Goal: Task Accomplishment & Management: Complete application form

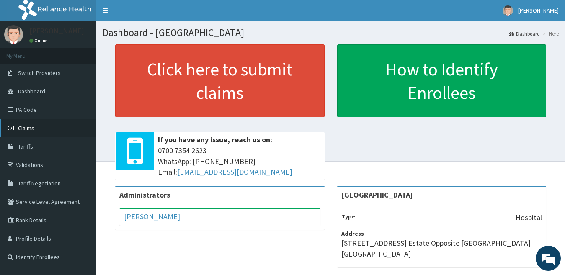
click at [45, 128] on link "Claims" at bounding box center [48, 128] width 96 height 18
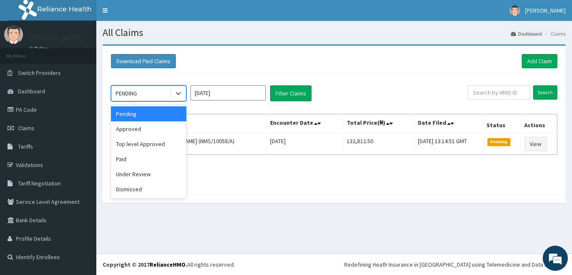
drag, startPoint x: 178, startPoint y: 92, endPoint x: 166, endPoint y: 117, distance: 27.9
click at [178, 93] on icon at bounding box center [178, 93] width 8 height 8
click at [162, 127] on div "Approved" at bounding box center [148, 128] width 75 height 15
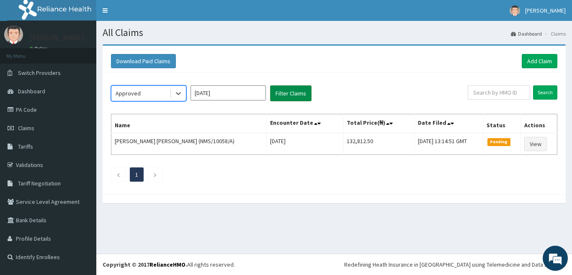
click at [281, 99] on button "Filter Claims" at bounding box center [290, 93] width 41 height 16
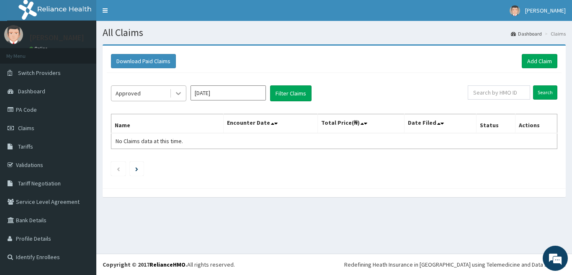
click at [183, 96] on div at bounding box center [178, 93] width 15 height 15
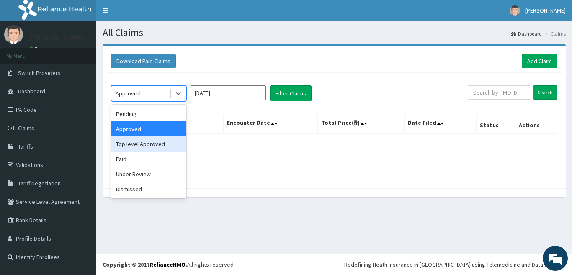
click at [158, 144] on div "Top level Approved" at bounding box center [148, 144] width 75 height 15
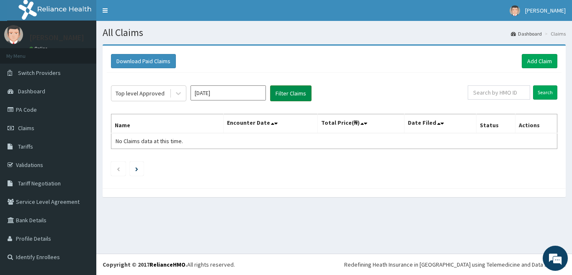
click at [290, 89] on button "Filter Claims" at bounding box center [290, 93] width 41 height 16
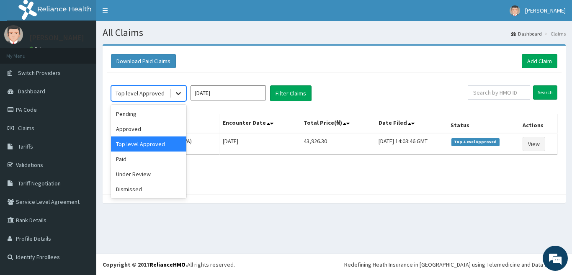
click at [182, 96] on icon at bounding box center [178, 93] width 8 height 8
click at [152, 171] on div "Under Review" at bounding box center [148, 174] width 75 height 15
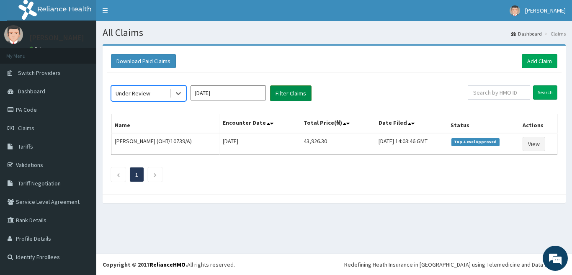
click at [292, 98] on button "Filter Claims" at bounding box center [290, 93] width 41 height 16
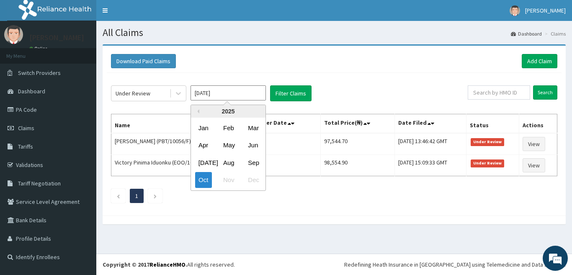
click at [229, 93] on input "[DATE]" at bounding box center [228, 92] width 75 height 15
click at [251, 161] on div "Sep" at bounding box center [253, 162] width 17 height 15
type input "Sep 2025"
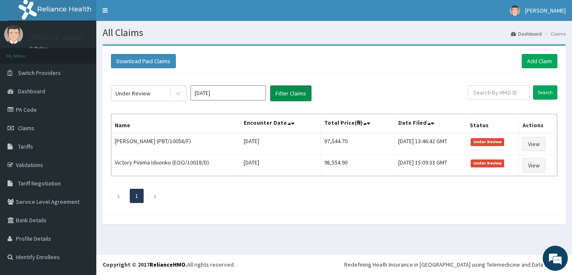
click at [298, 90] on button "Filter Claims" at bounding box center [290, 93] width 41 height 16
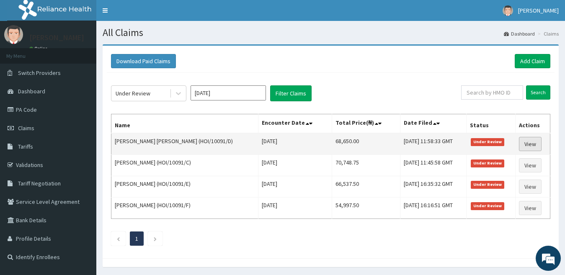
click at [528, 149] on link "View" at bounding box center [530, 144] width 23 height 14
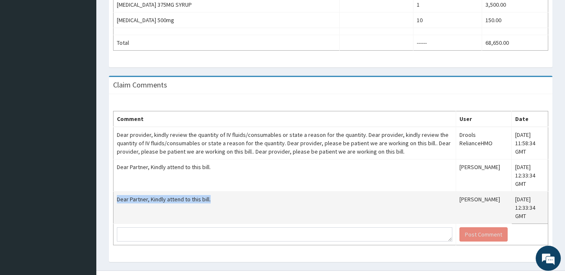
drag, startPoint x: 219, startPoint y: 192, endPoint x: 116, endPoint y: 189, distance: 102.6
click at [116, 192] on td "Dear Partner, Kindly attend to this bill." at bounding box center [284, 208] width 343 height 32
drag, startPoint x: 116, startPoint y: 189, endPoint x: 122, endPoint y: 189, distance: 5.5
copy td "Dear Partner, Kindly attend to this bill."
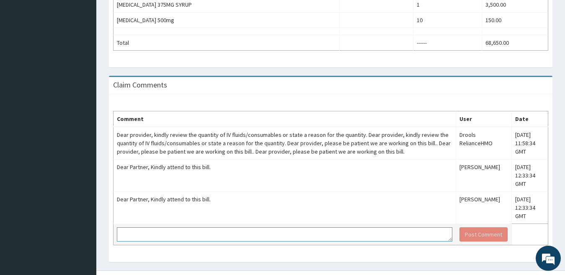
paste textarea "Dear Partner, Kindly attend to this bill."
type textarea "Dear Partner, Kindly attend to this bill."
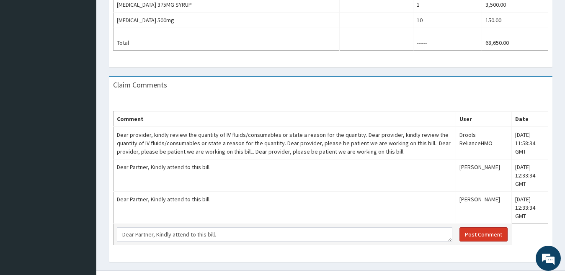
click at [477, 227] on button "Post Comment" at bounding box center [483, 234] width 48 height 14
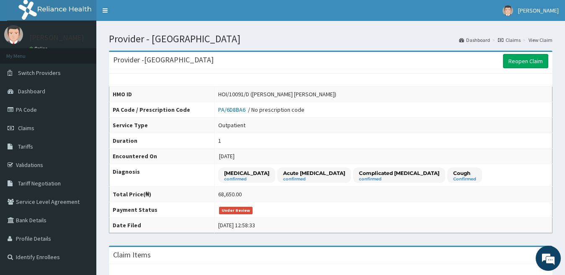
scroll to position [0, 0]
click at [46, 130] on link "Claims" at bounding box center [48, 128] width 96 height 18
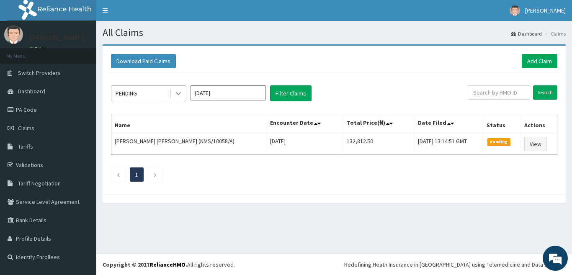
click at [180, 96] on icon at bounding box center [178, 93] width 8 height 8
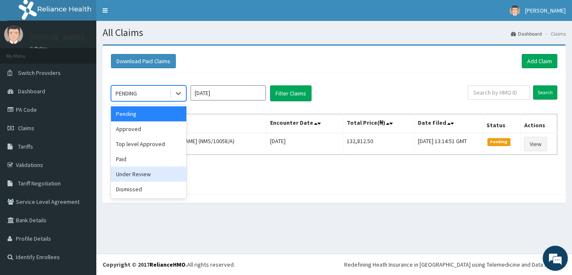
click at [151, 178] on div "Under Review" at bounding box center [148, 174] width 75 height 15
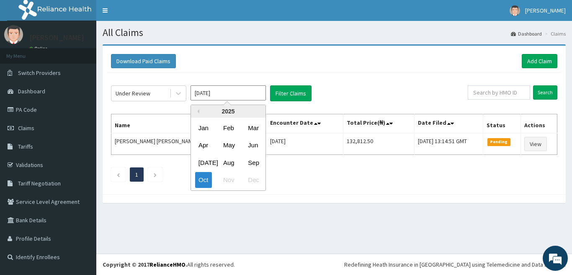
click at [217, 90] on input "Oct 2025" at bounding box center [228, 92] width 75 height 15
click at [253, 163] on div "Sep" at bounding box center [253, 162] width 17 height 15
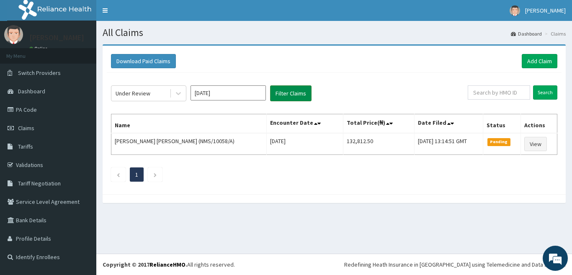
click at [293, 93] on button "Filter Claims" at bounding box center [290, 93] width 41 height 16
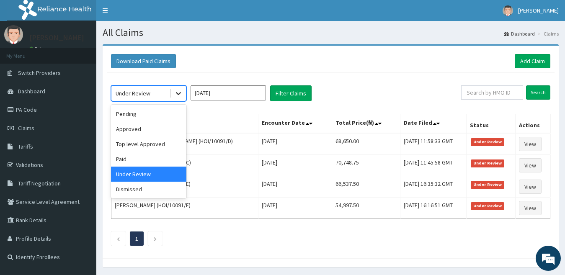
click at [178, 90] on icon at bounding box center [178, 93] width 8 height 8
click at [137, 160] on div "Paid" at bounding box center [148, 159] width 75 height 15
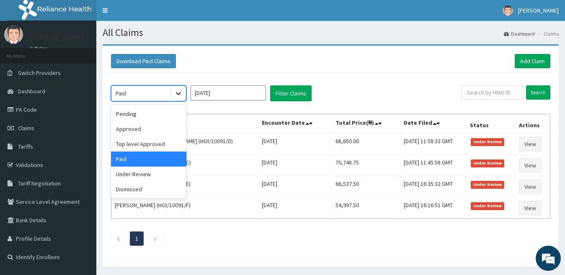
click at [181, 95] on icon at bounding box center [178, 93] width 8 height 8
click at [153, 176] on div "Under Review" at bounding box center [148, 174] width 75 height 15
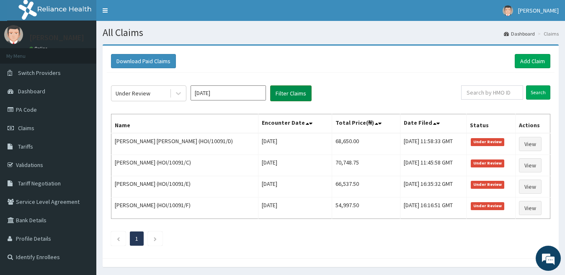
click at [275, 91] on button "Filter Claims" at bounding box center [290, 93] width 41 height 16
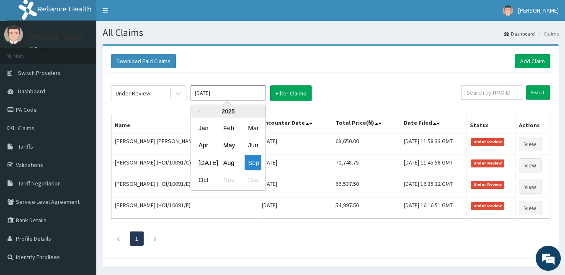
click at [232, 91] on input "Sep 2025" at bounding box center [228, 92] width 75 height 15
click at [228, 161] on div "Aug" at bounding box center [228, 162] width 17 height 15
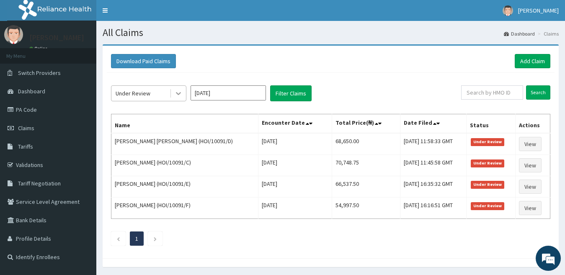
click at [178, 93] on icon at bounding box center [178, 93] width 8 height 8
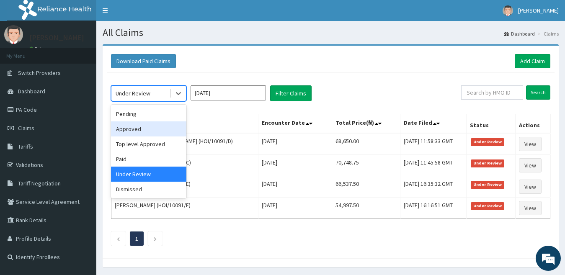
click at [157, 130] on div "Approved" at bounding box center [148, 128] width 75 height 15
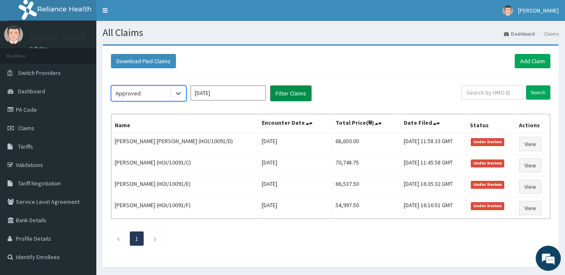
click at [282, 92] on button "Filter Claims" at bounding box center [290, 93] width 41 height 16
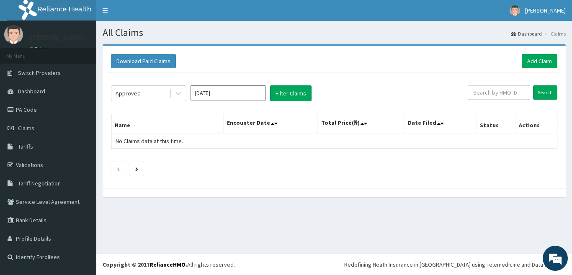
click at [238, 95] on input "Aug 2025" at bounding box center [228, 92] width 75 height 15
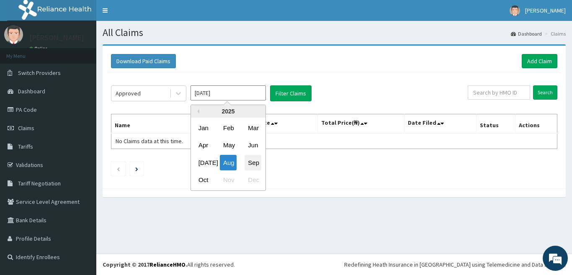
click at [251, 162] on div "Sep" at bounding box center [253, 162] width 17 height 15
type input "Sep 2025"
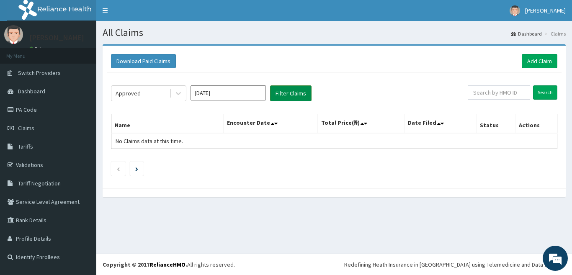
click at [299, 97] on button "Filter Claims" at bounding box center [290, 93] width 41 height 16
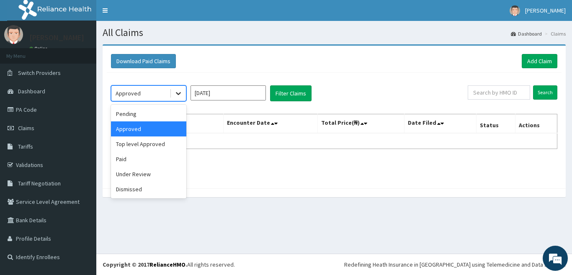
click at [177, 92] on icon at bounding box center [178, 93] width 8 height 8
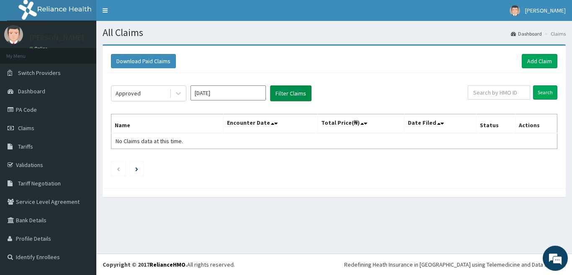
click at [277, 90] on button "Filter Claims" at bounding box center [290, 93] width 41 height 16
click at [536, 57] on link "Add Claim" at bounding box center [540, 61] width 36 height 14
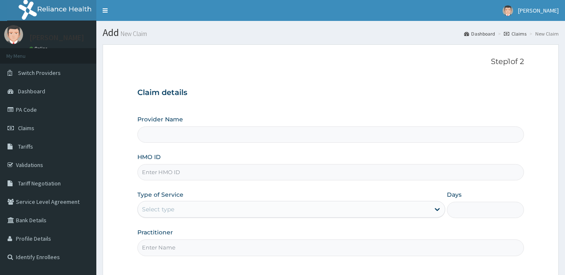
click at [170, 171] on input "HMO ID" at bounding box center [330, 172] width 387 height 16
type input "GSV"
type input "[GEOGRAPHIC_DATA]"
type input "GSV/10714/A"
click at [188, 201] on div "Select type" at bounding box center [291, 209] width 308 height 17
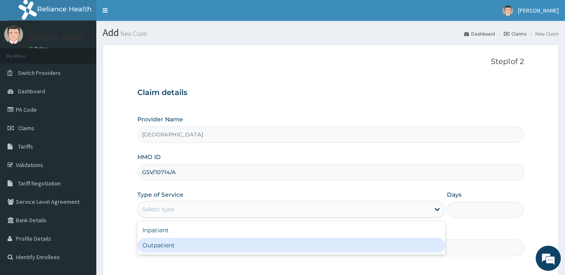
click at [188, 239] on div "Outpatient" at bounding box center [291, 245] width 308 height 15
type input "1"
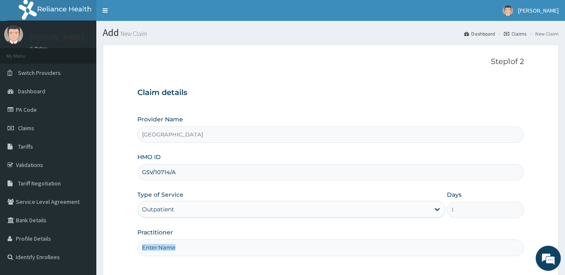
click at [188, 239] on div "Practitioner" at bounding box center [330, 242] width 387 height 28
click at [186, 246] on input "Practitioner" at bounding box center [330, 248] width 387 height 16
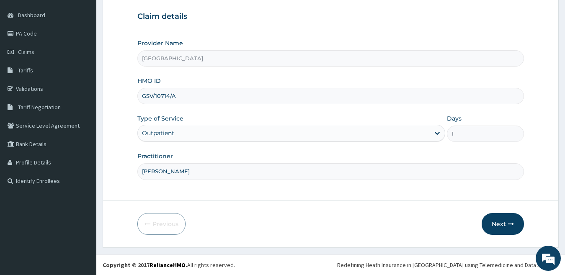
scroll to position [77, 0]
type input "Dr Uku"
click at [499, 222] on button "Next" at bounding box center [503, 224] width 42 height 22
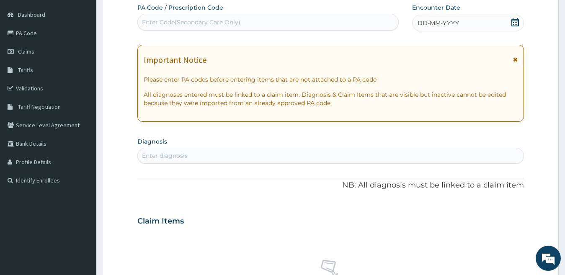
click at [425, 19] on span "DD-MM-YYYY" at bounding box center [437, 23] width 41 height 8
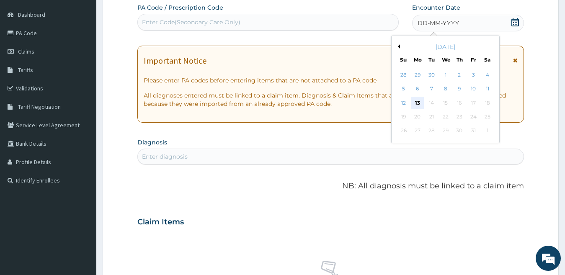
click at [422, 104] on div "13" at bounding box center [417, 103] width 13 height 13
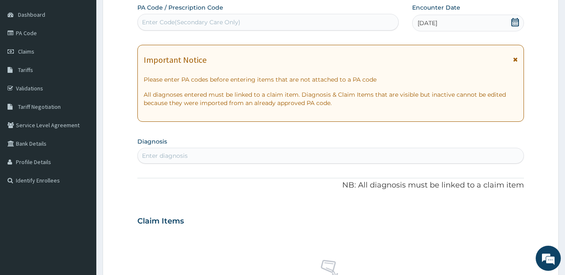
click at [206, 158] on div "Enter diagnosis" at bounding box center [331, 155] width 386 height 13
type input "malaria"
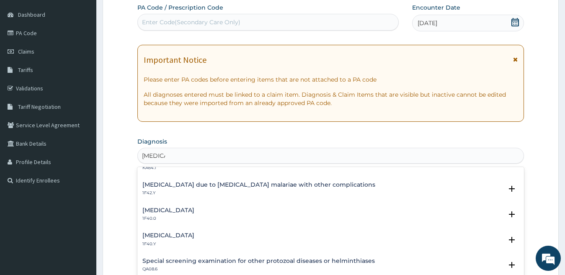
scroll to position [245, 0]
click at [203, 183] on h4 "[MEDICAL_DATA] due to [MEDICAL_DATA] malariae with other complications" at bounding box center [258, 184] width 233 height 6
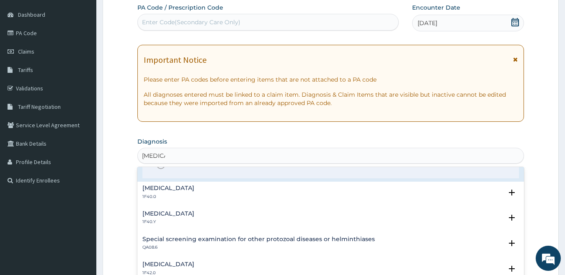
scroll to position [320, 0]
click at [162, 168] on icon "status option filled" at bounding box center [161, 164] width 10 height 10
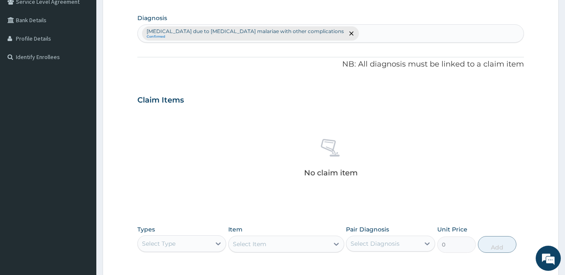
scroll to position [200, 0]
type input "typhoid"
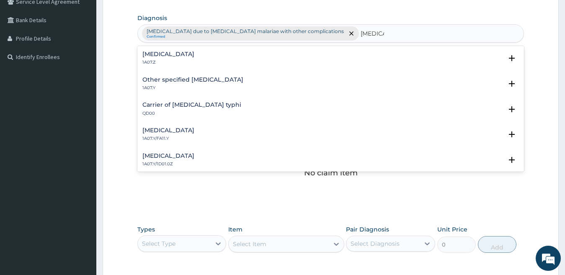
click at [179, 56] on h4 "Typhoid fever, unspecified" at bounding box center [168, 54] width 52 height 6
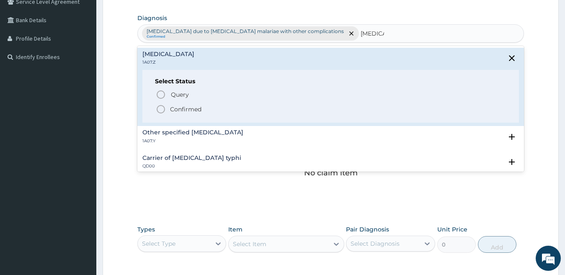
click at [159, 106] on icon "status option filled" at bounding box center [161, 109] width 10 height 10
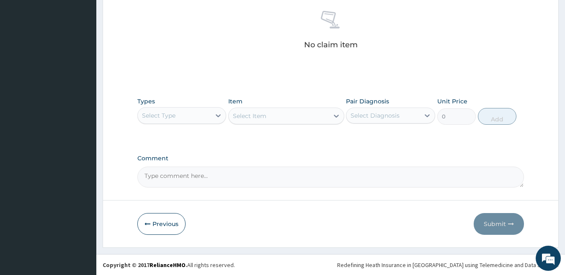
scroll to position [329, 0]
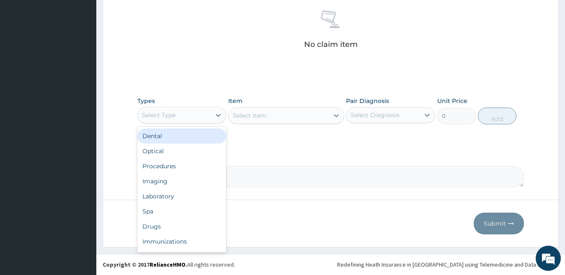
click at [176, 115] on div "Select Type" at bounding box center [174, 114] width 73 height 13
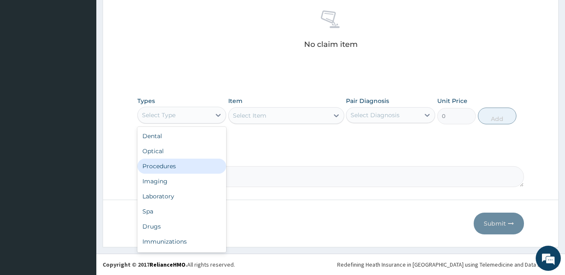
drag, startPoint x: 184, startPoint y: 163, endPoint x: 229, endPoint y: 163, distance: 45.2
click at [185, 163] on div "Procedures" at bounding box center [181, 166] width 89 height 15
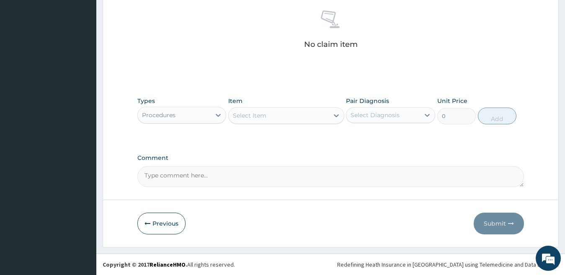
click at [238, 118] on div "Select Item" at bounding box center [250, 115] width 34 height 8
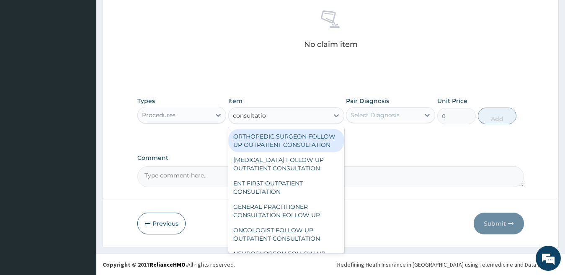
type input "consultation"
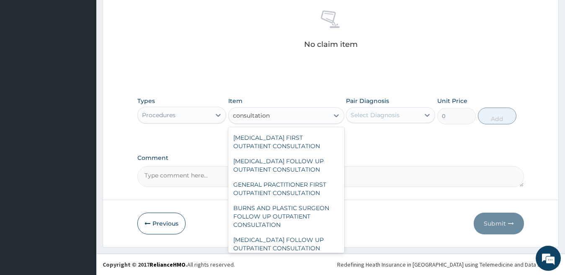
scroll to position [476, 0]
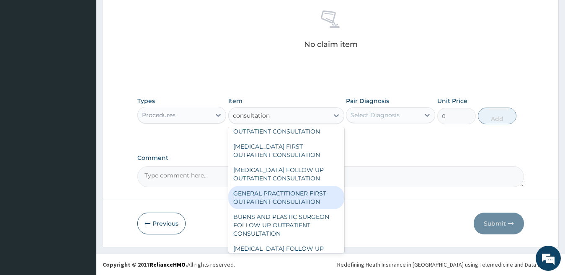
click at [276, 209] on div "GENERAL PRACTITIONER FIRST OUTPATIENT CONSULTATION" at bounding box center [286, 197] width 116 height 23
type input "3750"
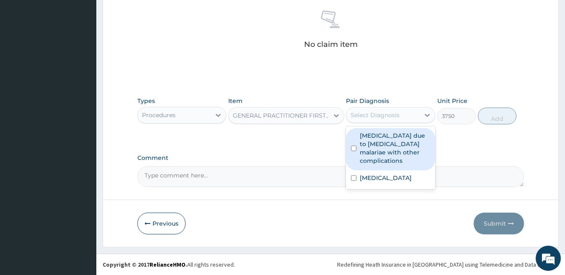
click at [358, 119] on div "Select Diagnosis" at bounding box center [374, 115] width 49 height 8
click at [366, 141] on label "Malaria due to Plasmodium malariae with other complications" at bounding box center [395, 148] width 70 height 34
checkbox input "true"
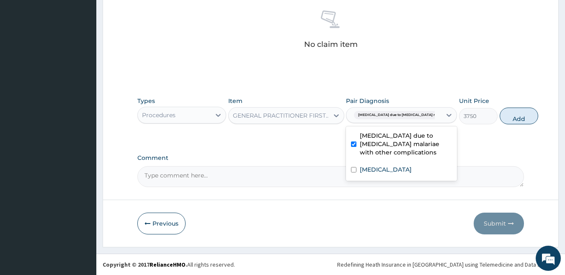
click at [367, 118] on span "Malaria due to Plasmodium mala..." at bounding box center [401, 115] width 95 height 8
click at [368, 113] on span "Malaria due to Plasmodium mala..." at bounding box center [401, 115] width 95 height 8
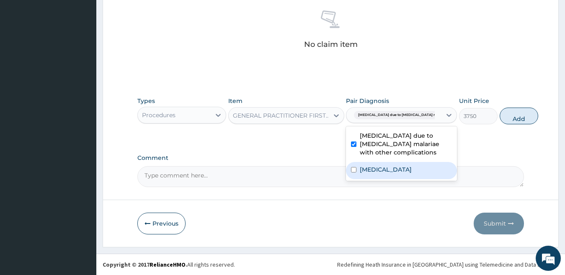
click at [361, 174] on label "Typhoid fever, unspecified" at bounding box center [386, 169] width 52 height 8
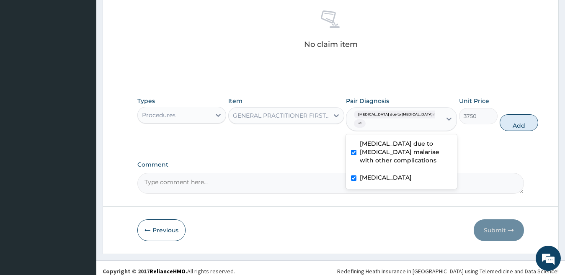
checkbox input "true"
click at [504, 118] on button "Add" at bounding box center [519, 122] width 39 height 17
type input "0"
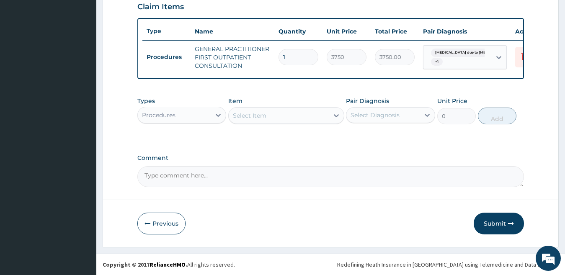
scroll to position [301, 0]
click at [257, 110] on div "Select Item" at bounding box center [279, 115] width 100 height 13
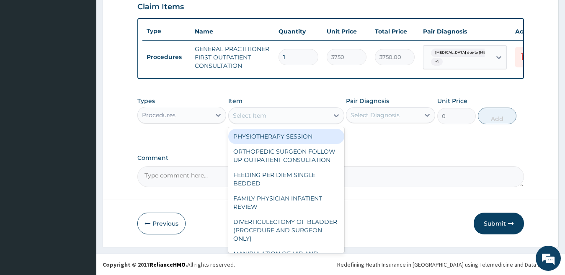
click at [194, 118] on div "Procedures" at bounding box center [174, 114] width 73 height 13
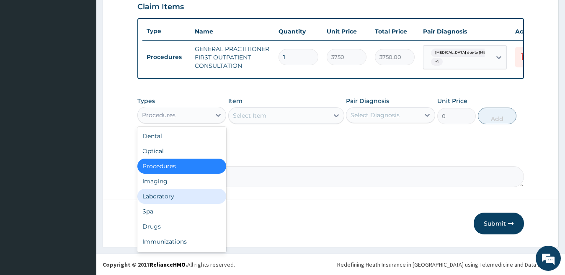
click at [186, 199] on div "Laboratory" at bounding box center [181, 196] width 89 height 15
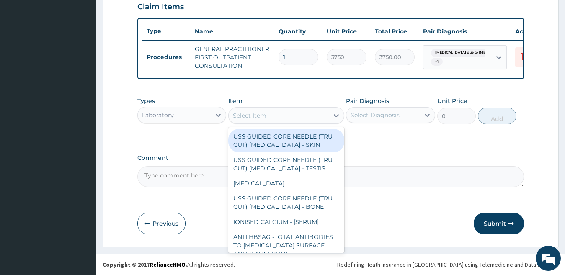
click at [235, 115] on div "Select Item" at bounding box center [250, 115] width 34 height 8
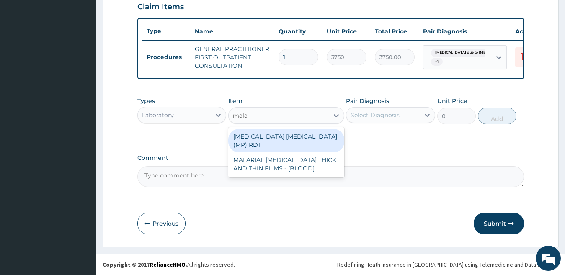
type input "malar"
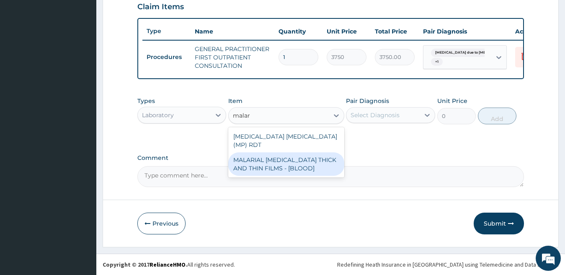
click at [266, 152] on div "MALARIAL PARASITE THICK AND THIN FILMS - [BLOOD]" at bounding box center [286, 163] width 116 height 23
type input "2187.5"
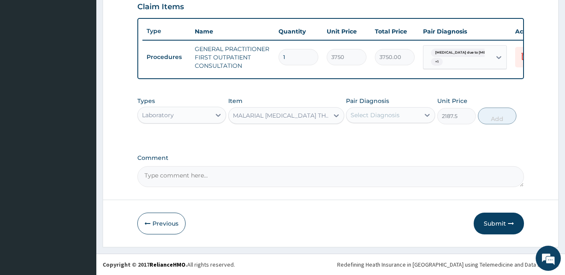
drag, startPoint x: 362, startPoint y: 118, endPoint x: 362, endPoint y: 126, distance: 8.0
click at [362, 118] on div "Select Diagnosis" at bounding box center [374, 115] width 49 height 8
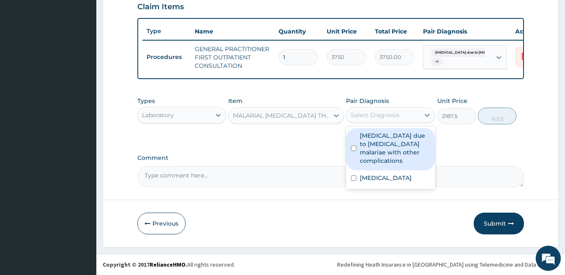
click at [361, 139] on label "Malaria due to Plasmodium malariae with other complications" at bounding box center [395, 148] width 70 height 34
checkbox input "true"
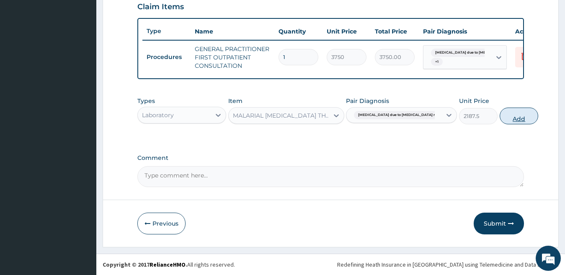
click at [500, 117] on button "Add" at bounding box center [519, 116] width 39 height 17
type input "0"
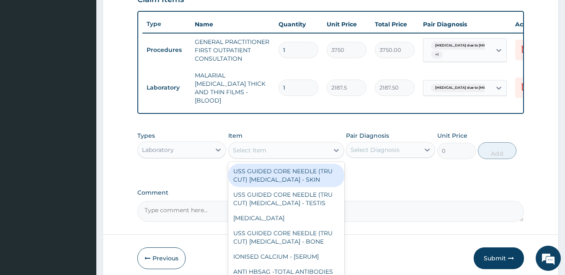
click at [245, 148] on div "Select Item" at bounding box center [250, 150] width 34 height 8
type input "pcv"
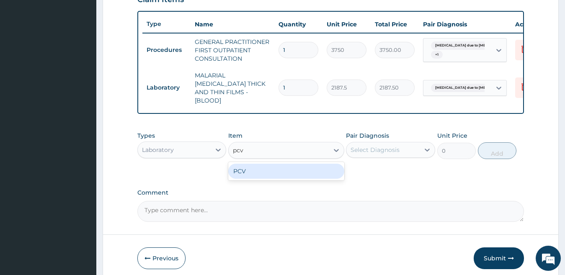
click at [274, 175] on div "PCV" at bounding box center [286, 171] width 116 height 15
type input "2187.5"
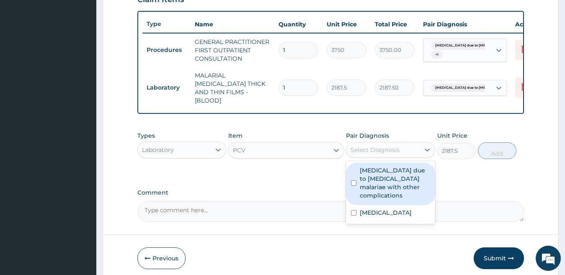
click at [366, 151] on div "Select Diagnosis" at bounding box center [374, 150] width 49 height 8
click at [366, 180] on label "Malaria due to Plasmodium malariae with other complications" at bounding box center [395, 183] width 70 height 34
checkbox input "true"
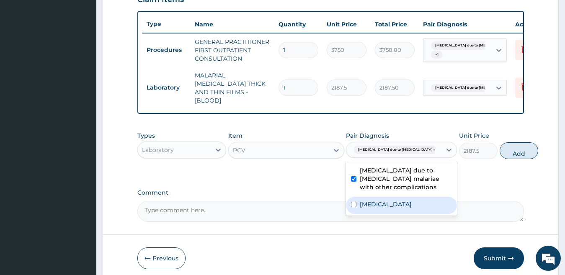
click at [367, 209] on label "Typhoid fever, unspecified" at bounding box center [386, 204] width 52 height 8
checkbox input "true"
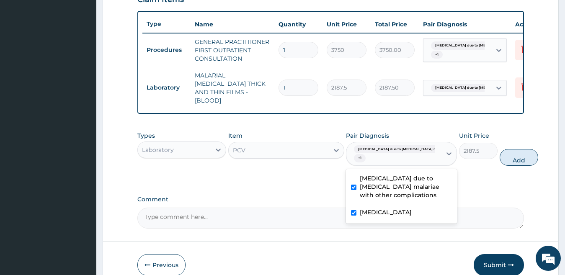
click at [500, 157] on button "Add" at bounding box center [519, 157] width 39 height 17
type input "0"
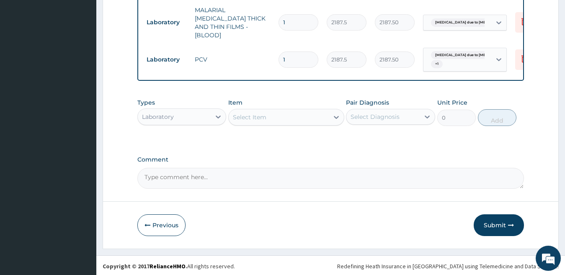
scroll to position [366, 0]
click at [184, 110] on div "Laboratory" at bounding box center [174, 116] width 73 height 13
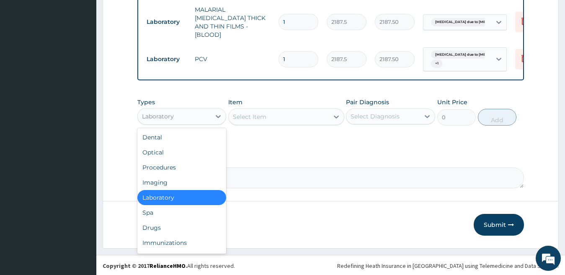
scroll to position [28, 0]
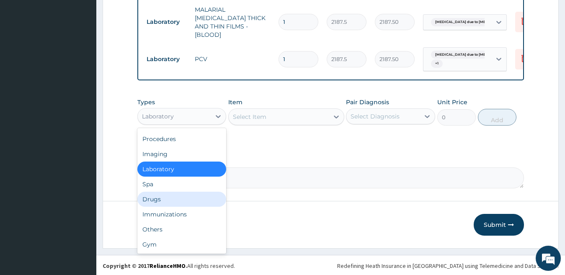
click at [178, 200] on div "Drugs" at bounding box center [181, 199] width 89 height 15
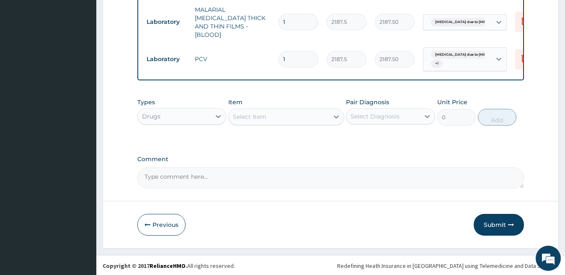
click at [245, 118] on div "Select Item" at bounding box center [250, 117] width 34 height 8
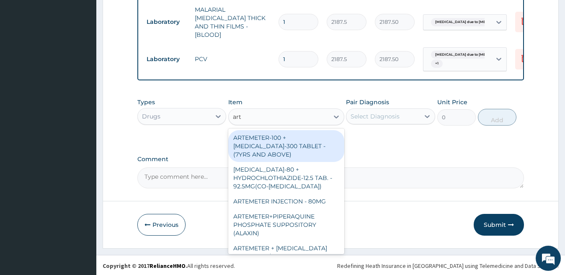
type input "arte"
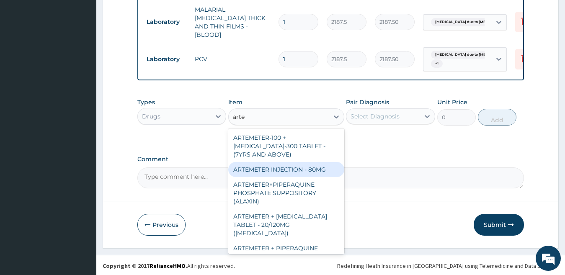
click at [300, 168] on div "ARTEMETER INJECTION - 80MG" at bounding box center [286, 169] width 116 height 15
type input "499.79999999999995"
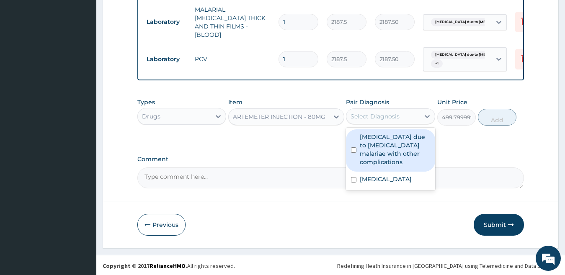
click at [363, 113] on div "Select Diagnosis" at bounding box center [374, 116] width 49 height 8
click at [370, 145] on label "Malaria due to Plasmodium malariae with other complications" at bounding box center [395, 150] width 70 height 34
checkbox input "true"
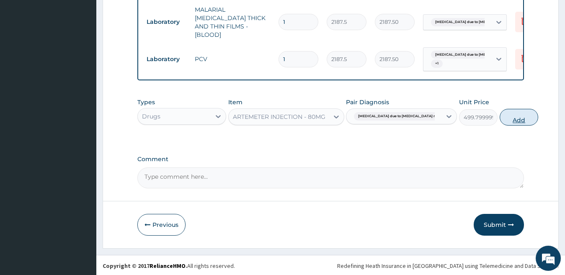
click at [500, 116] on button "Add" at bounding box center [519, 117] width 39 height 17
type input "0"
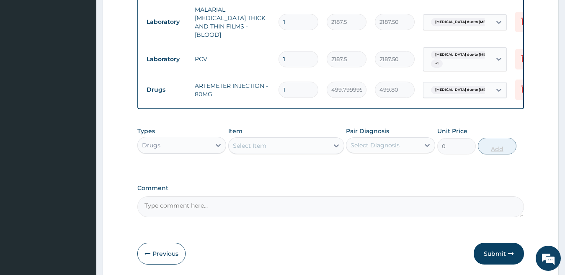
type input "0.00"
type input "6"
type input "2998.80"
type input "6"
click at [520, 84] on icon at bounding box center [524, 89] width 10 height 10
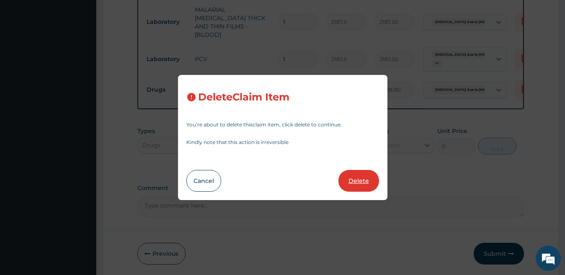
click at [365, 176] on button "Delete" at bounding box center [358, 181] width 41 height 22
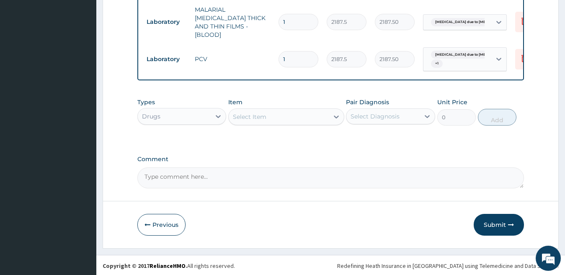
click at [241, 118] on div "Select Item" at bounding box center [250, 117] width 34 height 8
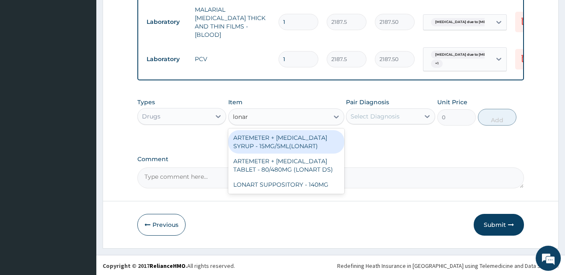
type input "lonart"
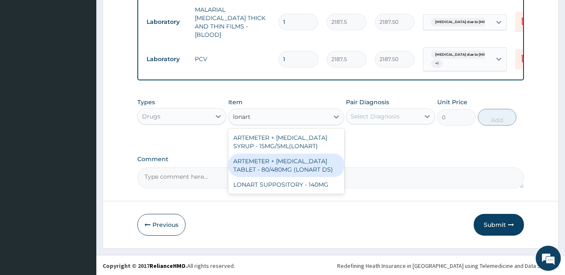
click at [256, 165] on div "ARTEMETER + LUMEFANTRINE TABLET - 80/480MG (LONART DS)" at bounding box center [286, 165] width 116 height 23
type input "617.4"
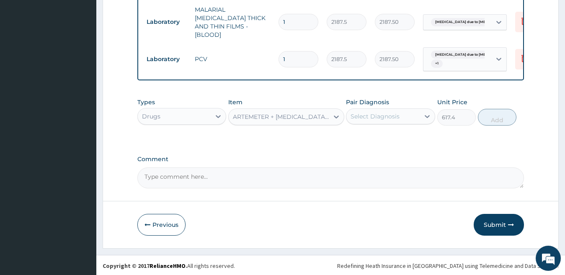
click at [385, 116] on div "Select Diagnosis" at bounding box center [374, 116] width 49 height 8
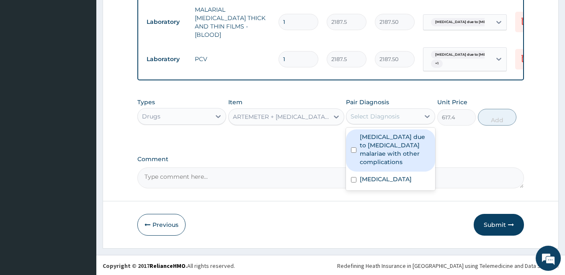
click at [379, 144] on label "Malaria due to Plasmodium malariae with other complications" at bounding box center [395, 150] width 70 height 34
checkbox input "true"
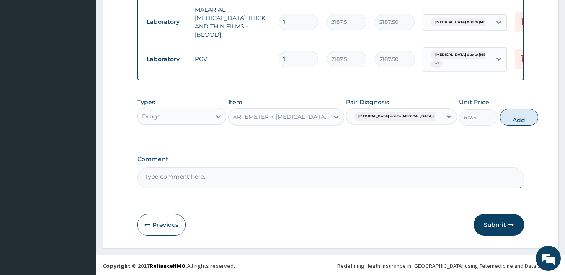
click at [500, 120] on button "Add" at bounding box center [519, 117] width 39 height 17
type input "0"
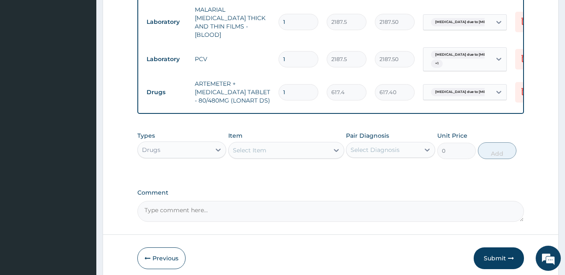
type input "0.00"
type input "6"
type input "3704.40"
type input "6"
click at [266, 147] on div "Select Item" at bounding box center [279, 150] width 100 height 13
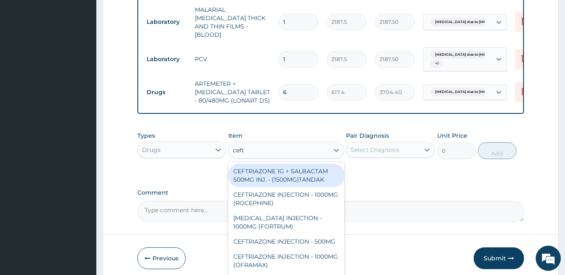
type input "ceftr"
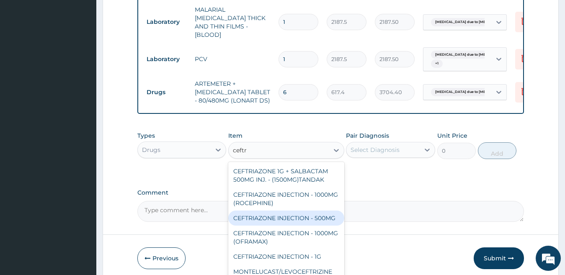
scroll to position [10, 0]
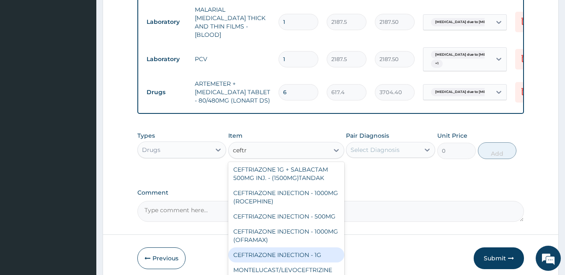
click at [294, 255] on div "CEFTRIAZONE INJECTION - 1G" at bounding box center [286, 254] width 116 height 15
type input "1734.6000000000001"
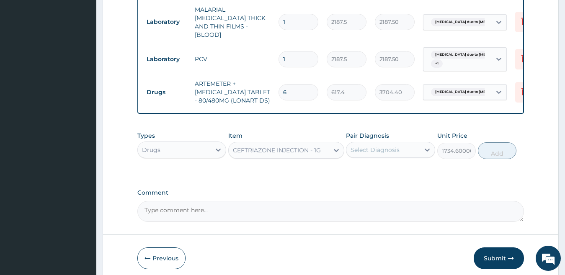
click at [368, 151] on div "Select Diagnosis" at bounding box center [374, 150] width 49 height 8
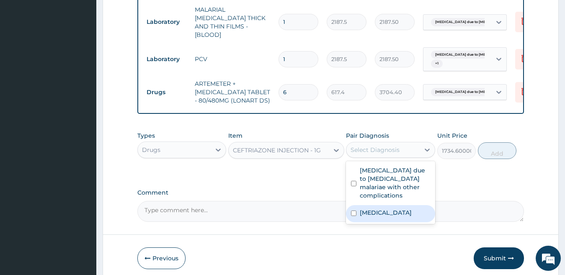
click at [370, 222] on div "Typhoid fever, unspecified" at bounding box center [390, 213] width 89 height 17
checkbox input "true"
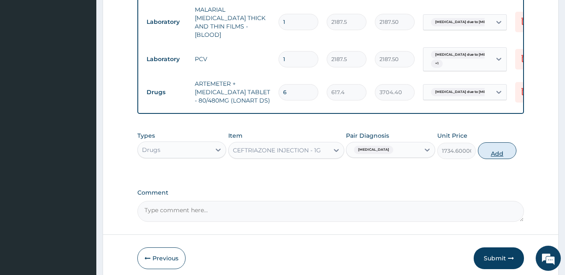
click at [497, 149] on button "Add" at bounding box center [497, 150] width 39 height 17
type input "0"
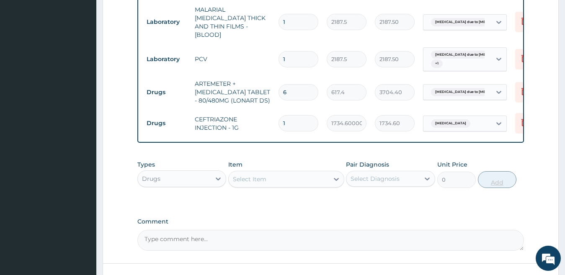
type input "0.00"
type input "2"
type input "3469.20"
type input "2"
click at [246, 178] on div "Select Item" at bounding box center [250, 179] width 34 height 8
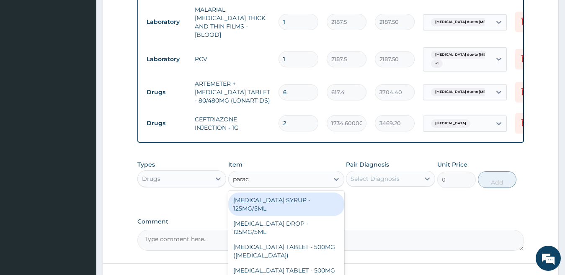
type input "parace"
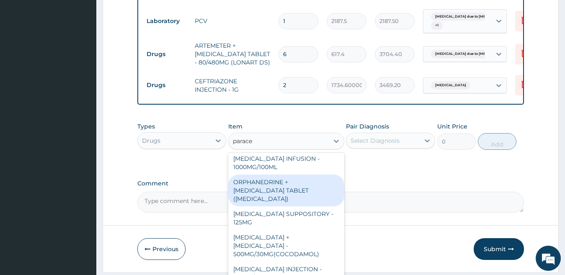
scroll to position [429, 0]
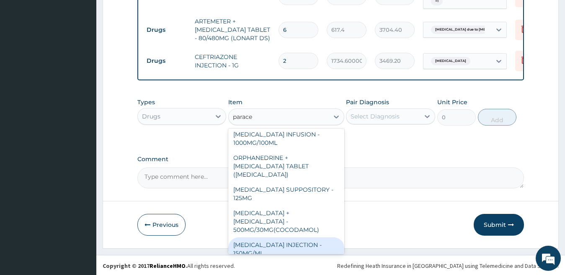
click at [302, 237] on div "PARACETAMOL INJECTION - 150MG/ML" at bounding box center [286, 248] width 116 height 23
type input "588"
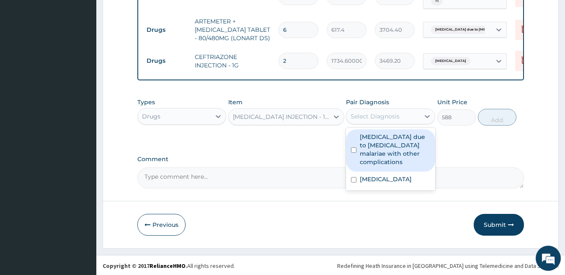
click at [397, 116] on div "Select Diagnosis" at bounding box center [374, 116] width 49 height 8
drag, startPoint x: 386, startPoint y: 142, endPoint x: 415, endPoint y: 141, distance: 29.3
click at [386, 143] on label "Malaria due to Plasmodium malariae with other complications" at bounding box center [395, 150] width 70 height 34
checkbox input "true"
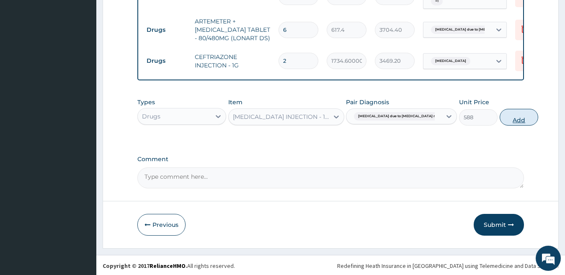
click at [500, 120] on button "Add" at bounding box center [519, 117] width 39 height 17
type input "0"
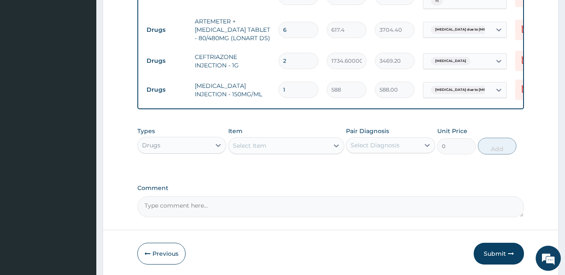
type input "0.00"
type input "3"
type input "1764.00"
type input "3"
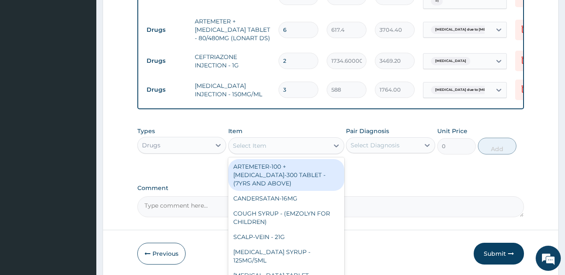
click at [240, 147] on div "Select Item" at bounding box center [250, 146] width 34 height 8
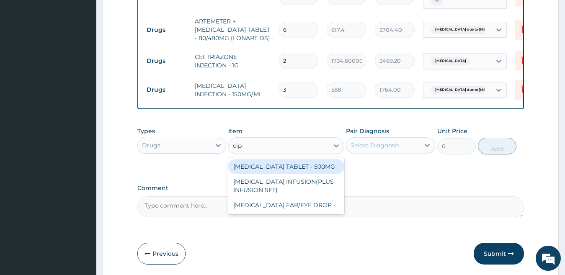
type input "cipr"
click at [265, 168] on div "CIPROFLOXACIN TABLET - 500MG" at bounding box center [286, 166] width 116 height 15
type input "205.8"
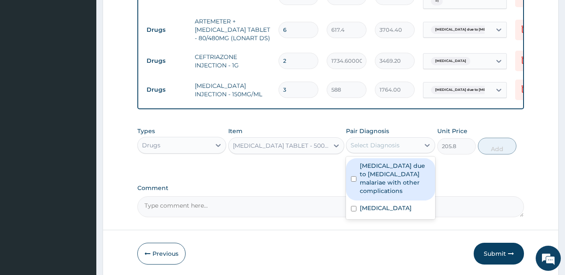
click at [372, 141] on div "Select Diagnosis" at bounding box center [374, 145] width 49 height 8
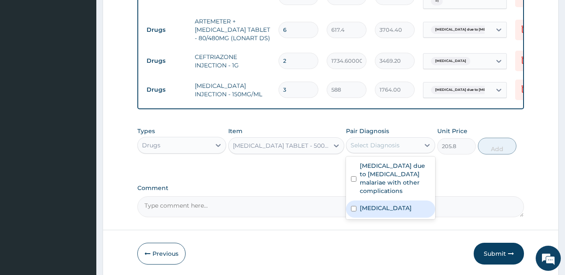
drag, startPoint x: 367, startPoint y: 206, endPoint x: 435, endPoint y: 186, distance: 70.8
click at [368, 206] on label "Typhoid fever, unspecified" at bounding box center [386, 208] width 52 height 8
checkbox input "true"
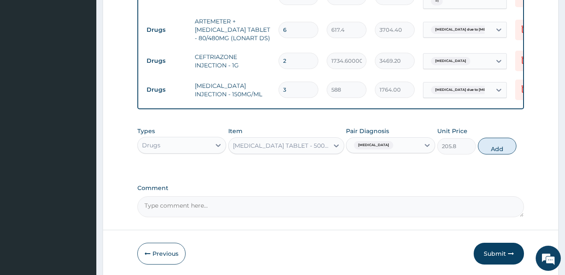
click at [515, 139] on div "Types Drugs Item CIPROFLOXACIN TABLET - 500MG Pair Diagnosis Typhoid fever, uns…" at bounding box center [330, 141] width 387 height 36
click at [490, 147] on button "Add" at bounding box center [497, 146] width 39 height 17
type input "0"
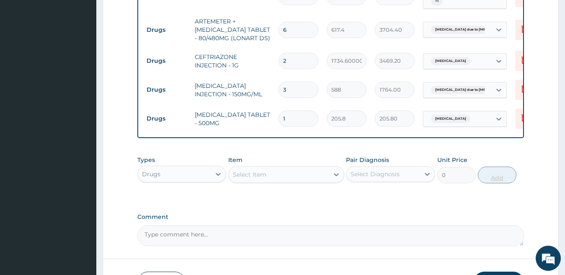
type input "10"
type input "2058.00"
type input "10"
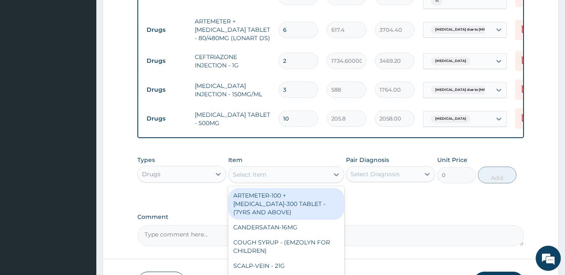
click at [250, 174] on div "Select Item" at bounding box center [250, 174] width 34 height 8
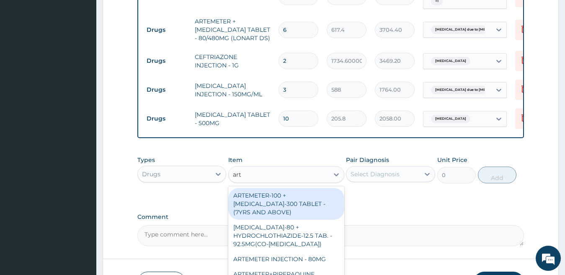
type input "arte"
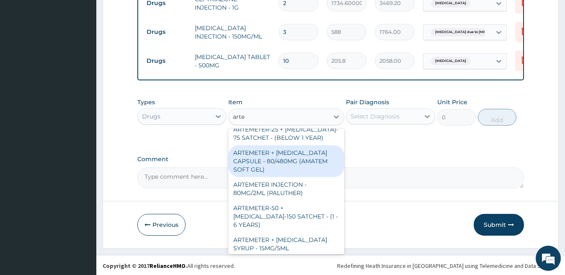
scroll to position [396, 0]
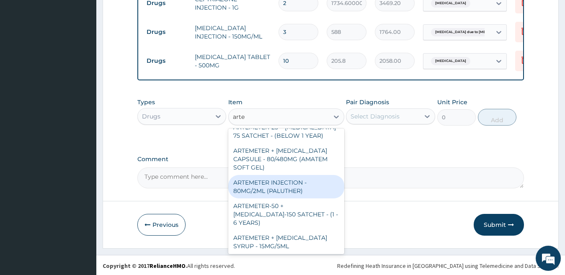
click at [304, 194] on div "ARTEMETER INJECTION - 80MG/2ML (PALUTHER)" at bounding box center [286, 186] width 116 height 23
type input "735"
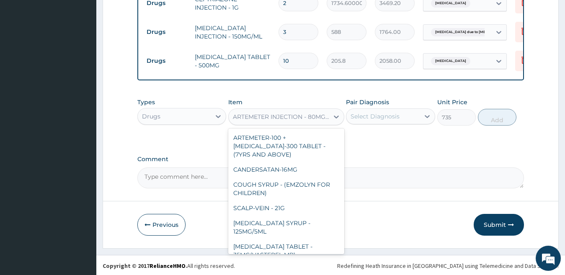
click at [313, 116] on div "ARTEMETER INJECTION - 80MG/2ML (PALUTHER)" at bounding box center [281, 117] width 97 height 8
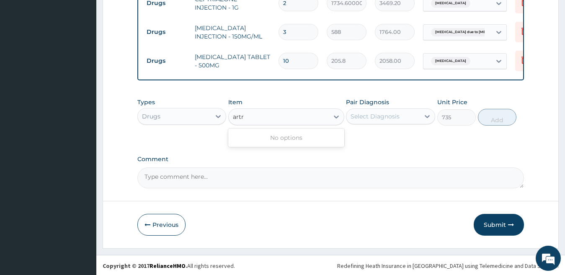
scroll to position [0, 0]
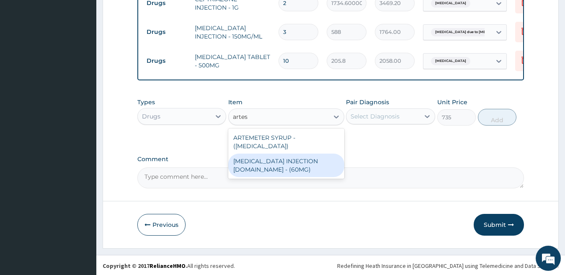
type input "arte"
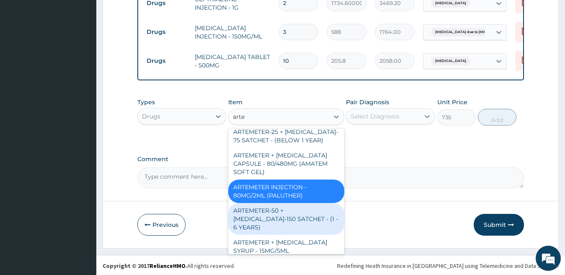
scroll to position [391, 0]
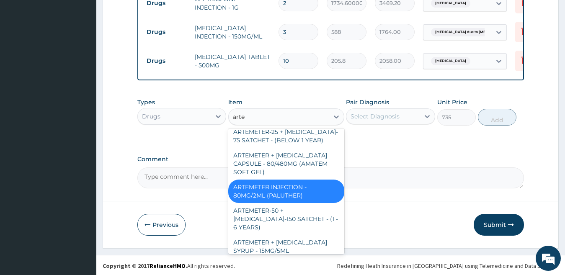
click at [305, 202] on div "ARTEMETER INJECTION - 80MG/2ML (PALUTHER)" at bounding box center [286, 191] width 116 height 23
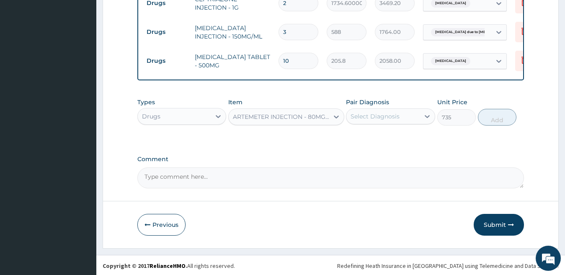
click at [369, 119] on div "Select Diagnosis" at bounding box center [374, 116] width 49 height 8
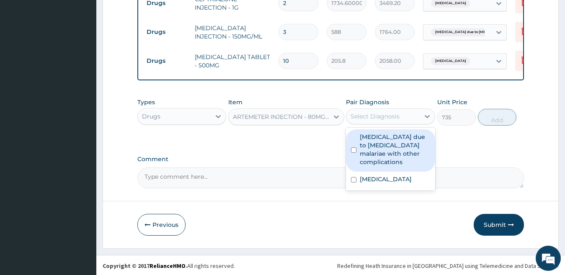
click at [370, 151] on label "Malaria due to Plasmodium malariae with other complications" at bounding box center [395, 150] width 70 height 34
checkbox input "true"
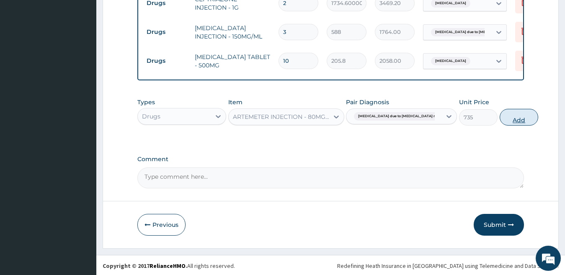
click at [500, 113] on button "Add" at bounding box center [519, 117] width 39 height 17
type input "0"
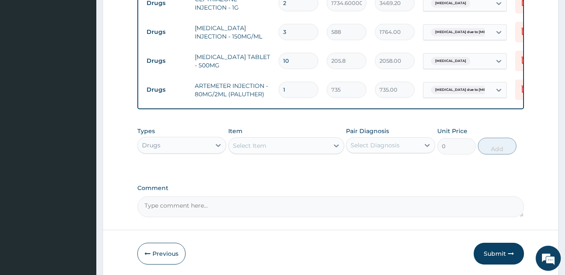
type input "0.00"
type input "6"
type input "4410.00"
type input "6"
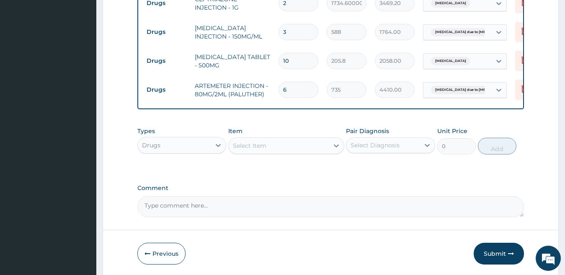
click at [229, 147] on div "Select Item" at bounding box center [279, 145] width 100 height 13
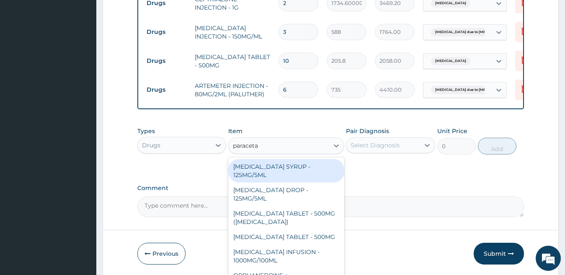
type input "paracetam"
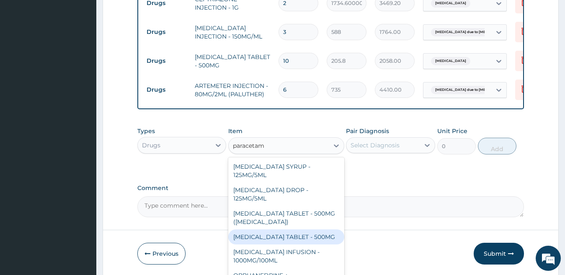
click at [313, 239] on div "PARACETAMOL TABLET - 500MG" at bounding box center [286, 236] width 116 height 15
type input "35.279999999999994"
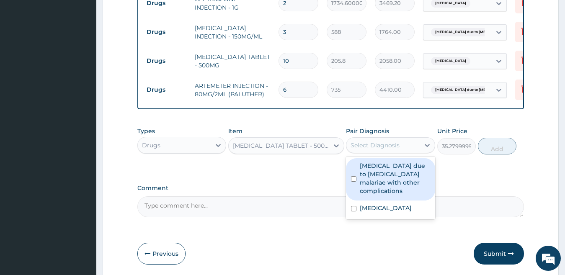
click at [373, 146] on div "Select Diagnosis" at bounding box center [374, 145] width 49 height 8
drag, startPoint x: 371, startPoint y: 169, endPoint x: 384, endPoint y: 228, distance: 60.5
click at [372, 174] on label "Malaria due to Plasmodium malariae with other complications" at bounding box center [395, 179] width 70 height 34
checkbox input "true"
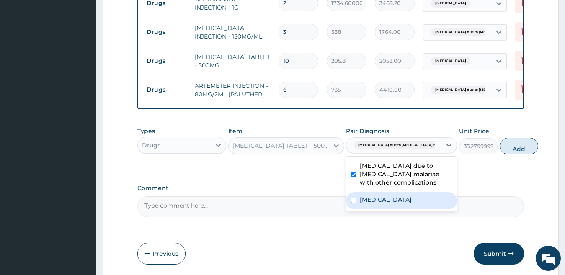
click at [379, 204] on label "Typhoid fever, unspecified" at bounding box center [386, 200] width 52 height 8
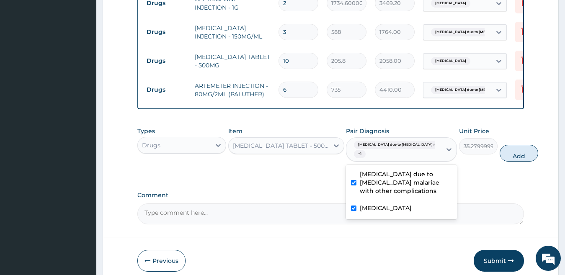
checkbox input "true"
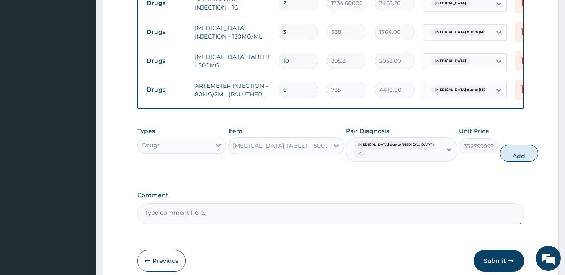
click at [501, 156] on button "Add" at bounding box center [519, 153] width 39 height 17
type input "0"
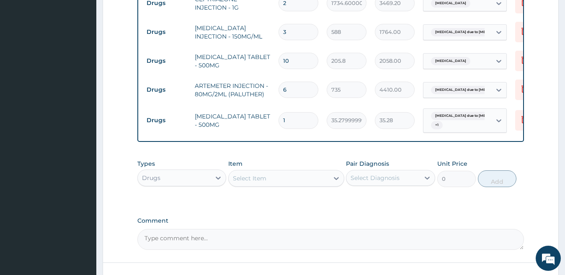
type input "0.00"
type input "2"
type input "70.56"
type input "20"
type input "705.60"
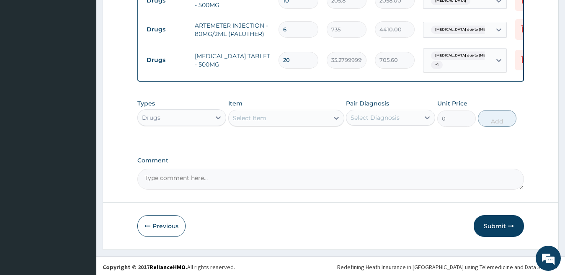
scroll to position [548, 0]
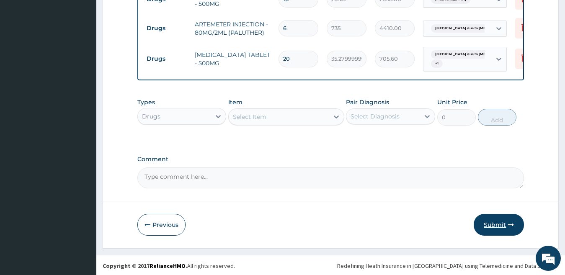
type input "20"
click at [491, 221] on button "Submit" at bounding box center [499, 225] width 50 height 22
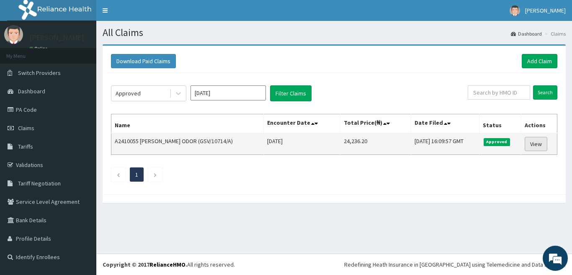
click at [528, 144] on link "View" at bounding box center [536, 144] width 23 height 14
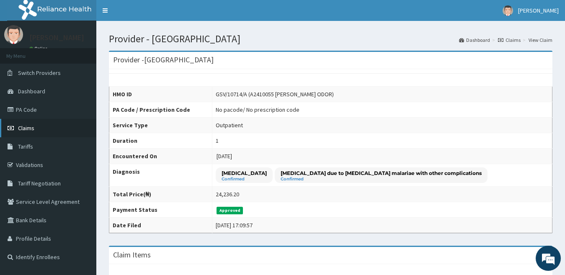
click at [30, 127] on span "Claims" at bounding box center [26, 128] width 16 height 8
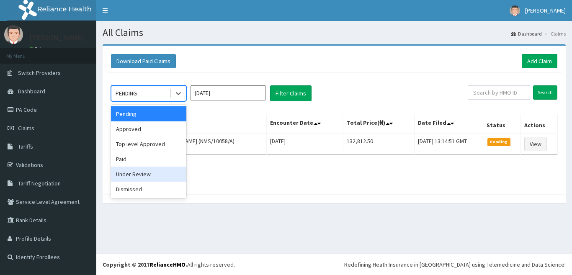
drag, startPoint x: 153, startPoint y: 173, endPoint x: 201, endPoint y: 141, distance: 57.8
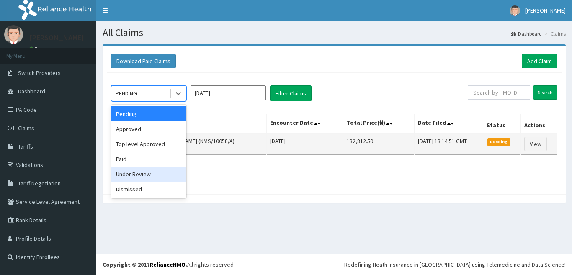
click at [154, 173] on div "Under Review" at bounding box center [148, 174] width 75 height 15
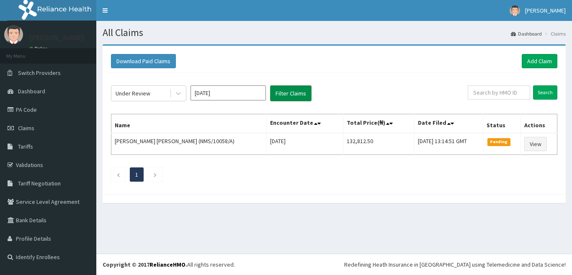
click at [284, 88] on button "Filter Claims" at bounding box center [290, 93] width 41 height 16
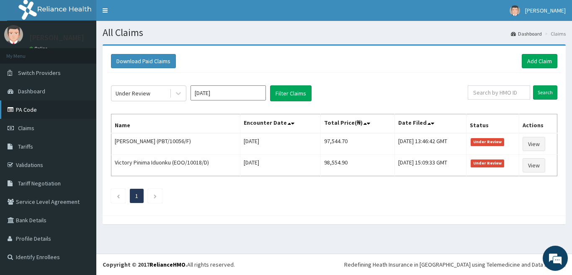
click at [51, 109] on link "PA Code" at bounding box center [48, 110] width 96 height 18
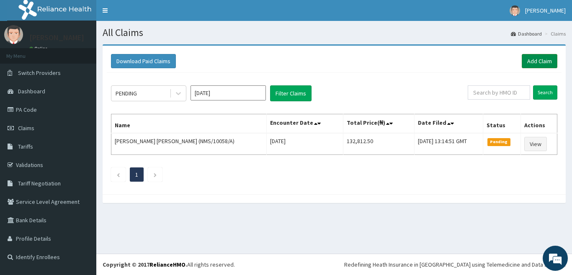
click at [533, 66] on link "Add Claim" at bounding box center [540, 61] width 36 height 14
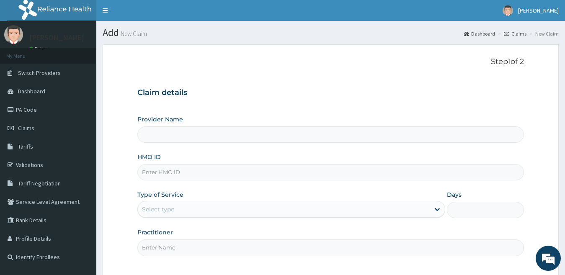
type input "Veckron Hospital"
click at [199, 171] on input "HMO ID" at bounding box center [330, 172] width 387 height 16
type input "NBC/11405/E"
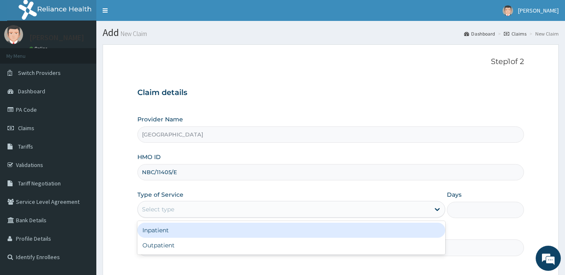
click at [185, 207] on div "Select type" at bounding box center [284, 209] width 292 height 13
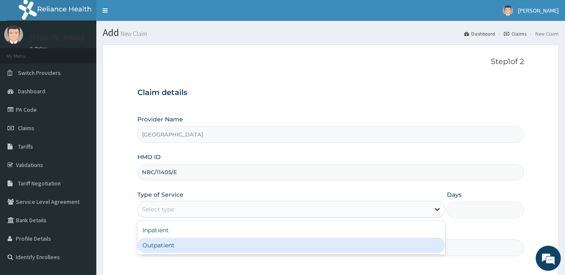
click at [184, 245] on div "Outpatient" at bounding box center [291, 245] width 308 height 15
type input "1"
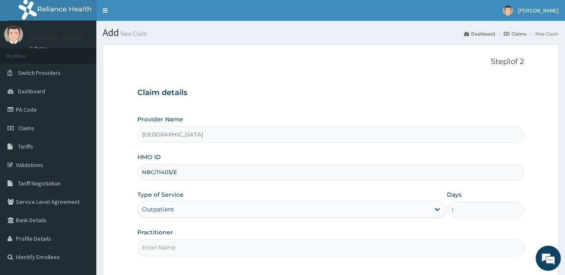
click at [183, 245] on input "Practitioner" at bounding box center [330, 248] width 387 height 16
type input "Dr Chinwe"
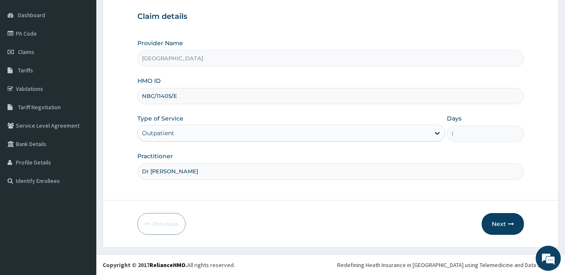
scroll to position [77, 0]
click at [499, 221] on button "Next" at bounding box center [503, 224] width 42 height 22
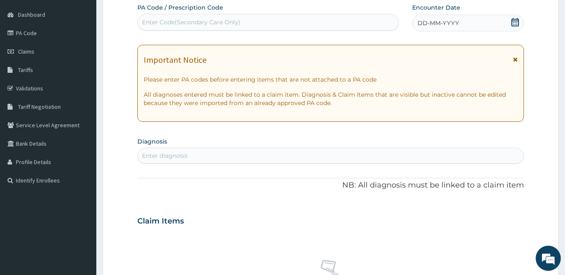
click at [158, 28] on div "Enter Code(Secondary Care Only)" at bounding box center [268, 21] width 260 height 13
paste input "PA/375FF7"
type input "PA/375FF7"
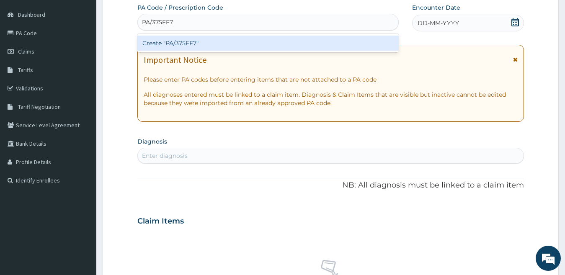
click at [173, 44] on div "Create "PA/375FF7"" at bounding box center [267, 43] width 261 height 15
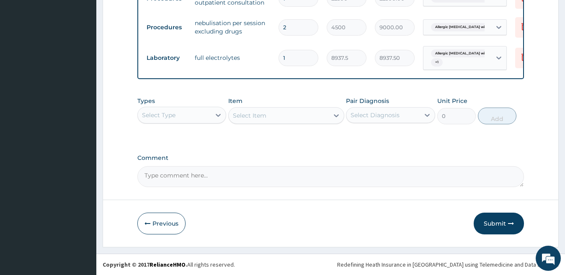
scroll to position [390, 0]
click at [490, 218] on button "Submit" at bounding box center [499, 224] width 50 height 22
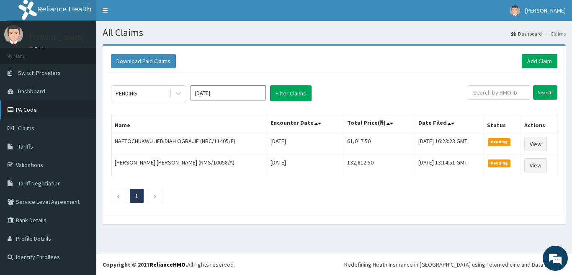
click at [46, 108] on link "PA Code" at bounding box center [48, 110] width 96 height 18
